Goal: Task Accomplishment & Management: Use online tool/utility

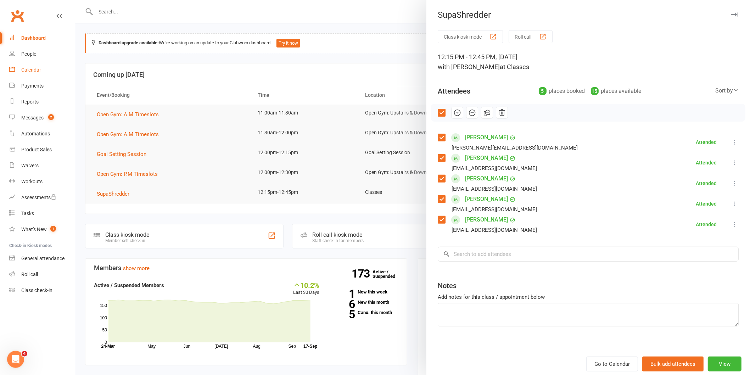
click at [33, 69] on div "Calendar" at bounding box center [31, 70] width 20 height 6
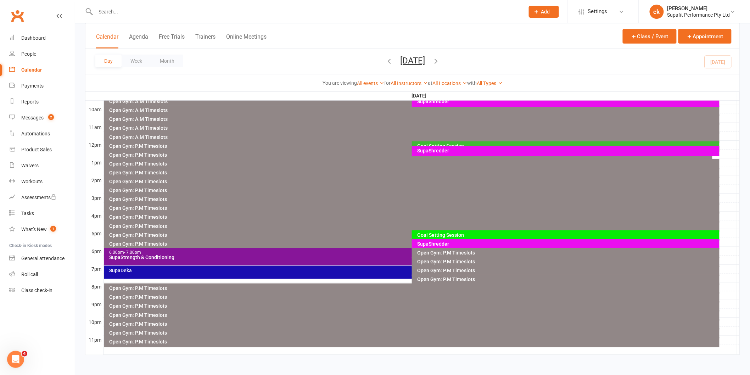
scroll to position [216, 0]
click at [418, 243] on div "SupaShredder" at bounding box center [567, 243] width 301 height 5
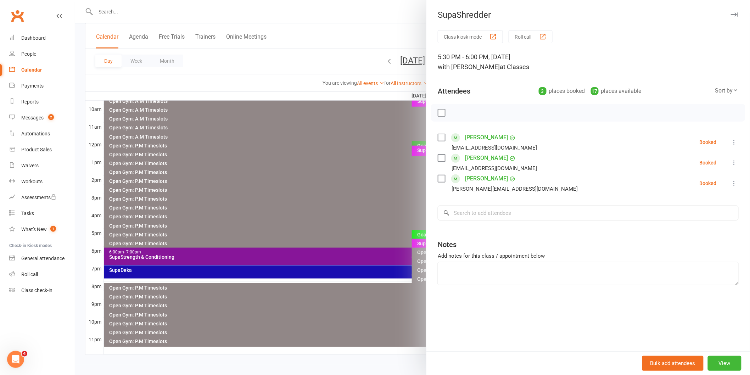
click at [338, 258] on div at bounding box center [412, 187] width 675 height 375
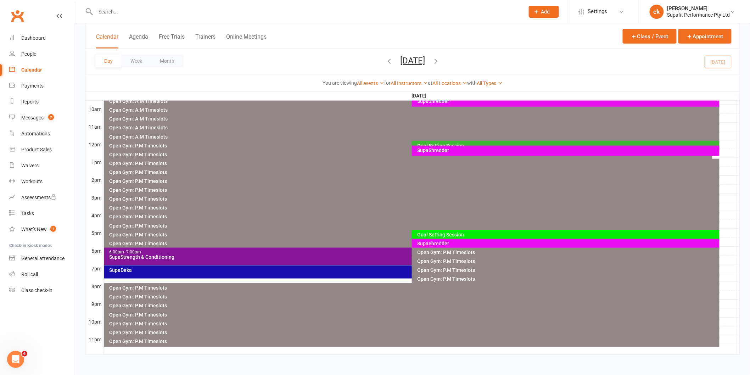
click at [338, 258] on div "SupaStrength & Conditioning" at bounding box center [410, 256] width 602 height 5
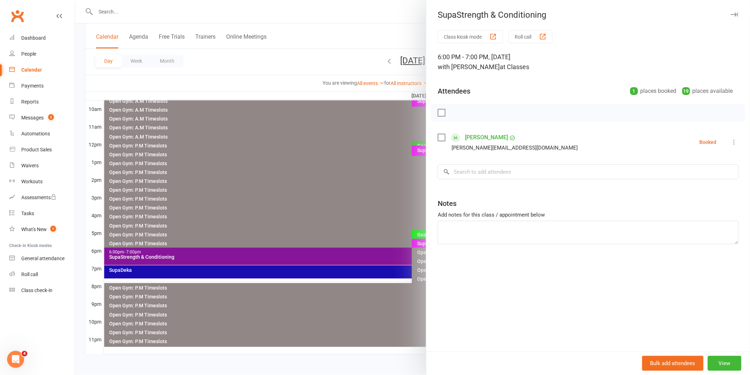
click at [338, 258] on div at bounding box center [412, 187] width 675 height 375
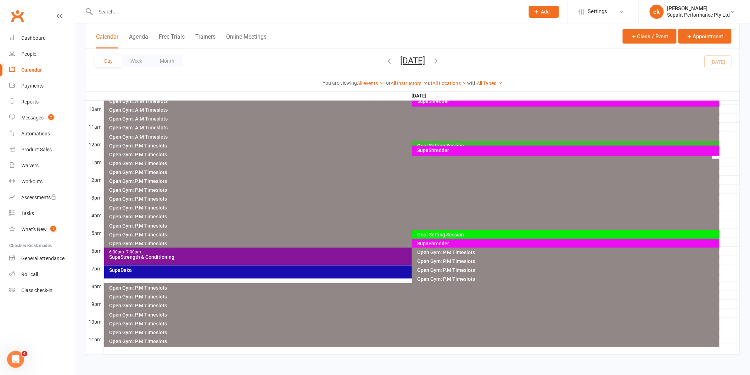
click at [337, 274] on div "SupaDeka" at bounding box center [408, 271] width 608 height 13
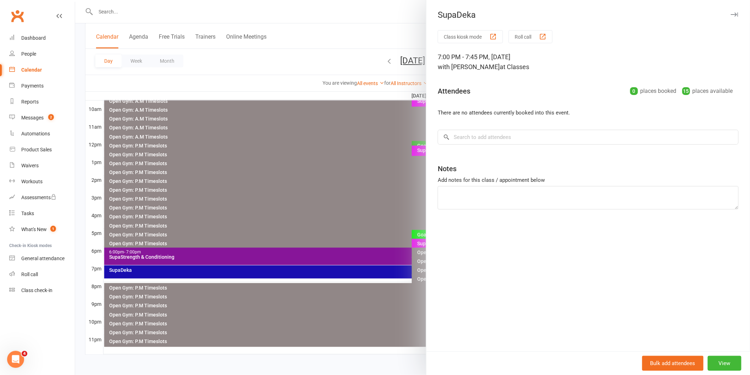
click at [337, 274] on div at bounding box center [412, 187] width 675 height 375
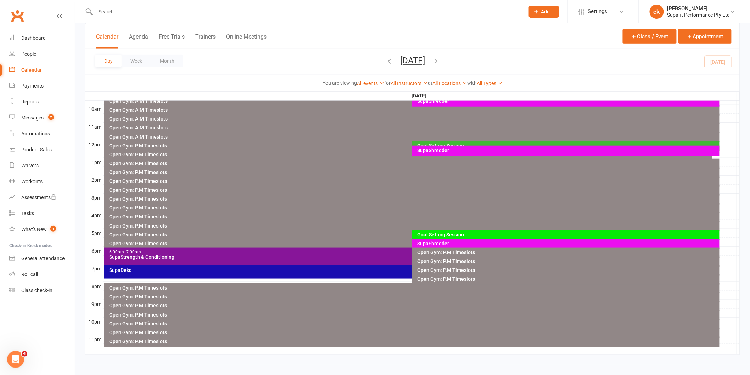
click at [519, 242] on div "SupaShredder" at bounding box center [567, 243] width 301 height 5
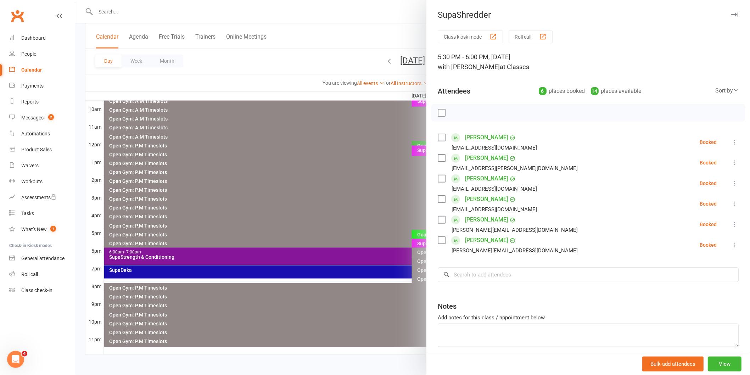
click at [730, 140] on icon at bounding box center [733, 142] width 7 height 7
click at [688, 184] on link "Check in" at bounding box center [700, 184] width 76 height 14
click at [730, 245] on icon at bounding box center [733, 244] width 7 height 7
click at [689, 287] on link "Check in" at bounding box center [700, 287] width 76 height 14
click at [730, 224] on icon at bounding box center [733, 224] width 7 height 7
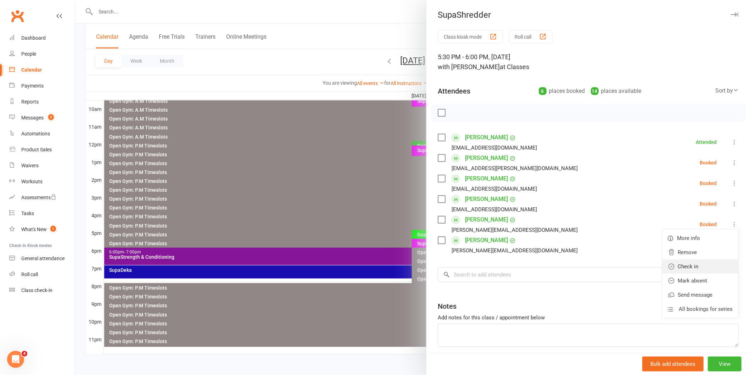
click at [689, 264] on link "Check in" at bounding box center [700, 266] width 76 height 14
click at [730, 161] on icon at bounding box center [733, 162] width 7 height 7
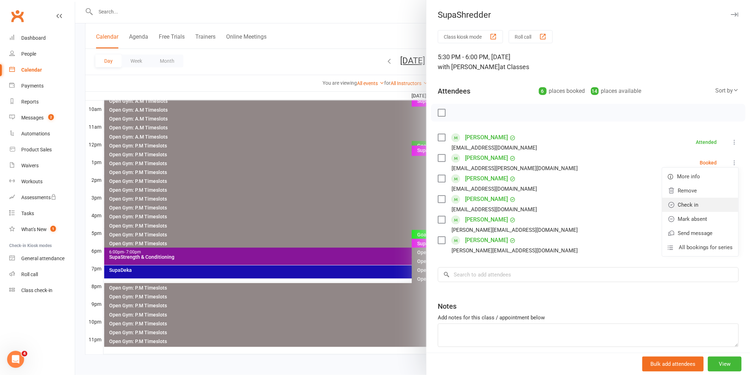
click at [683, 207] on link "Check in" at bounding box center [700, 205] width 76 height 14
